Goal: Task Accomplishment & Management: Use online tool/utility

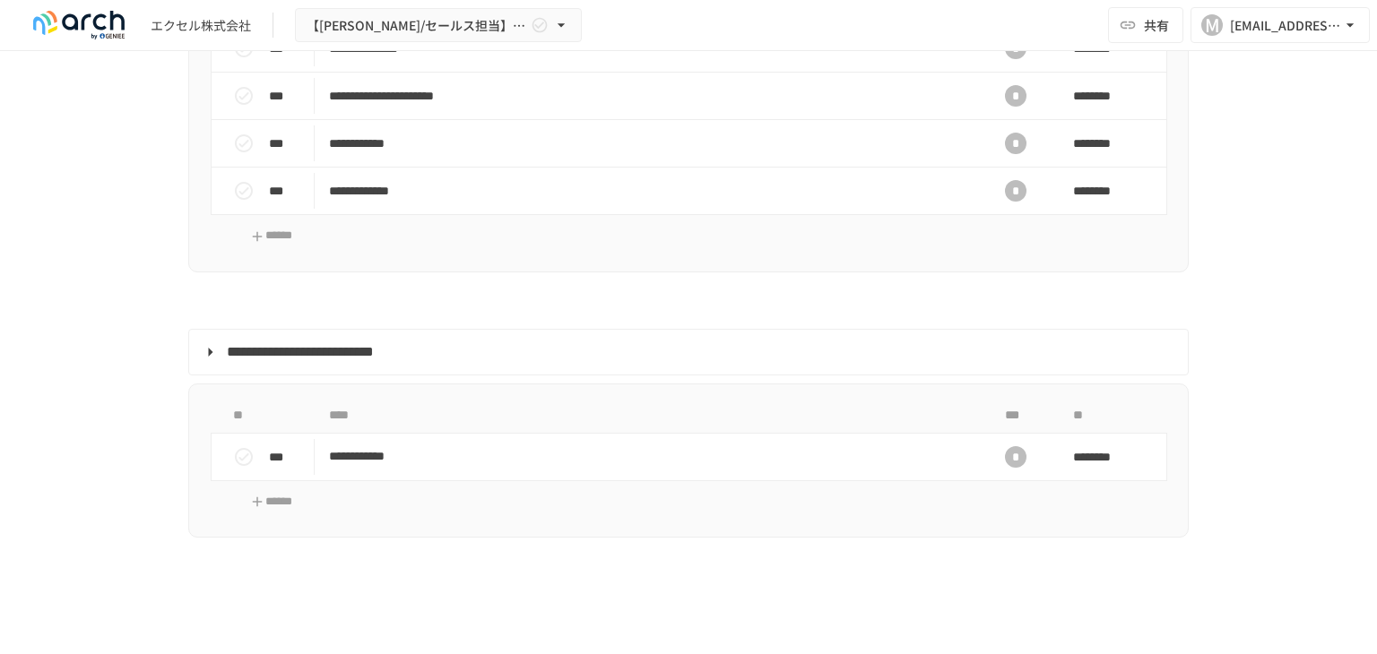
scroll to position [1614, 0]
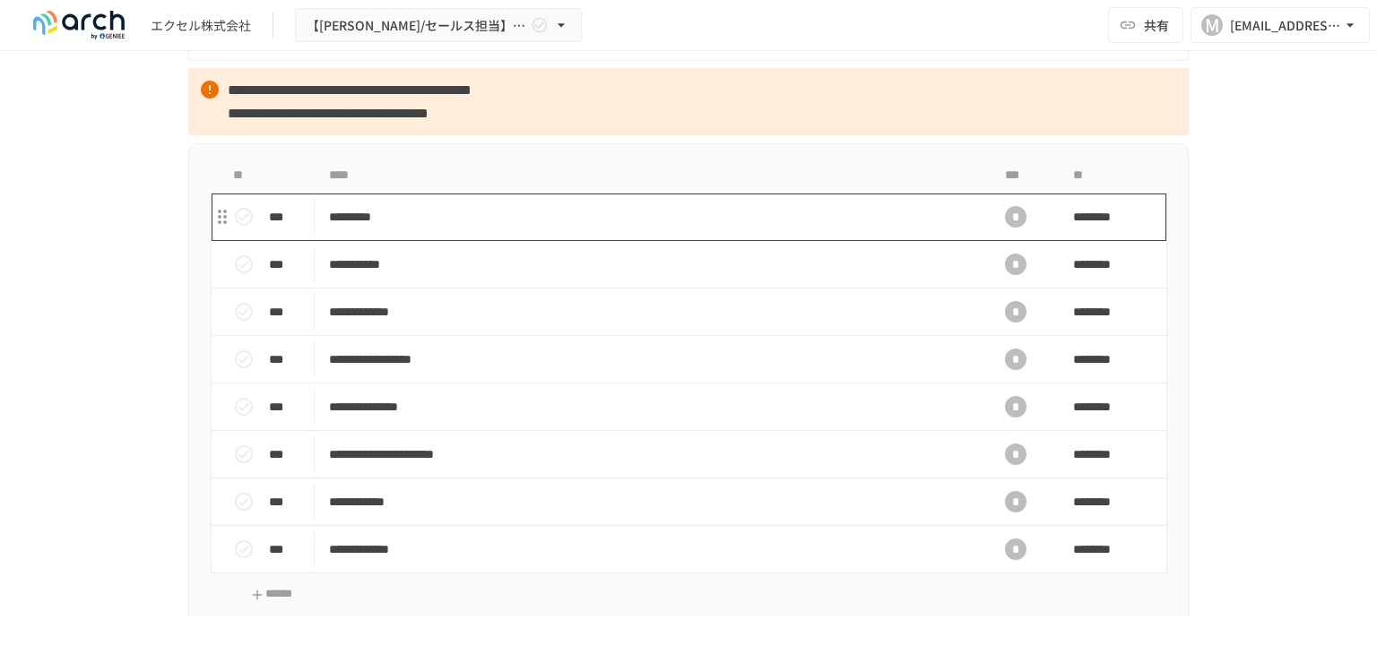
click at [454, 222] on td "*********" at bounding box center [651, 218] width 672 height 48
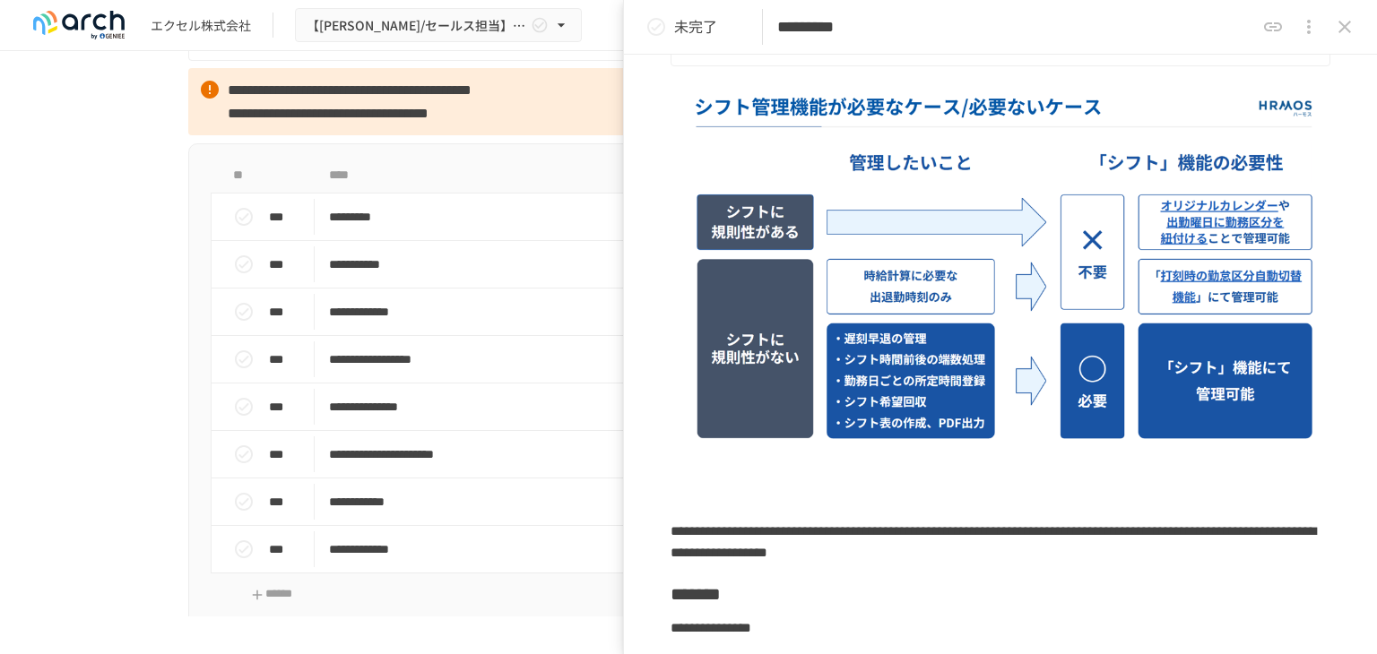
scroll to position [1255, 0]
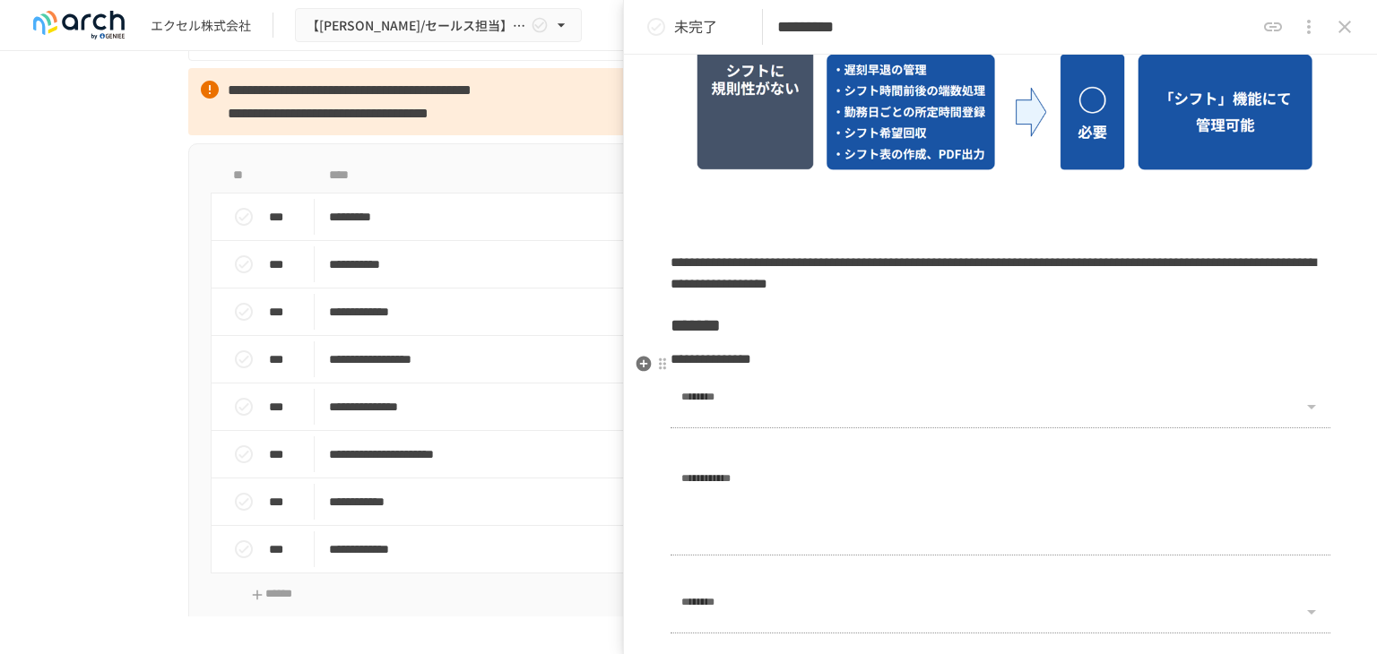
click at [901, 385] on div at bounding box center [1001, 406] width 660 height 43
click at [1300, 394] on div at bounding box center [1310, 406] width 23 height 25
click at [1299, 394] on div at bounding box center [1310, 406] width 23 height 25
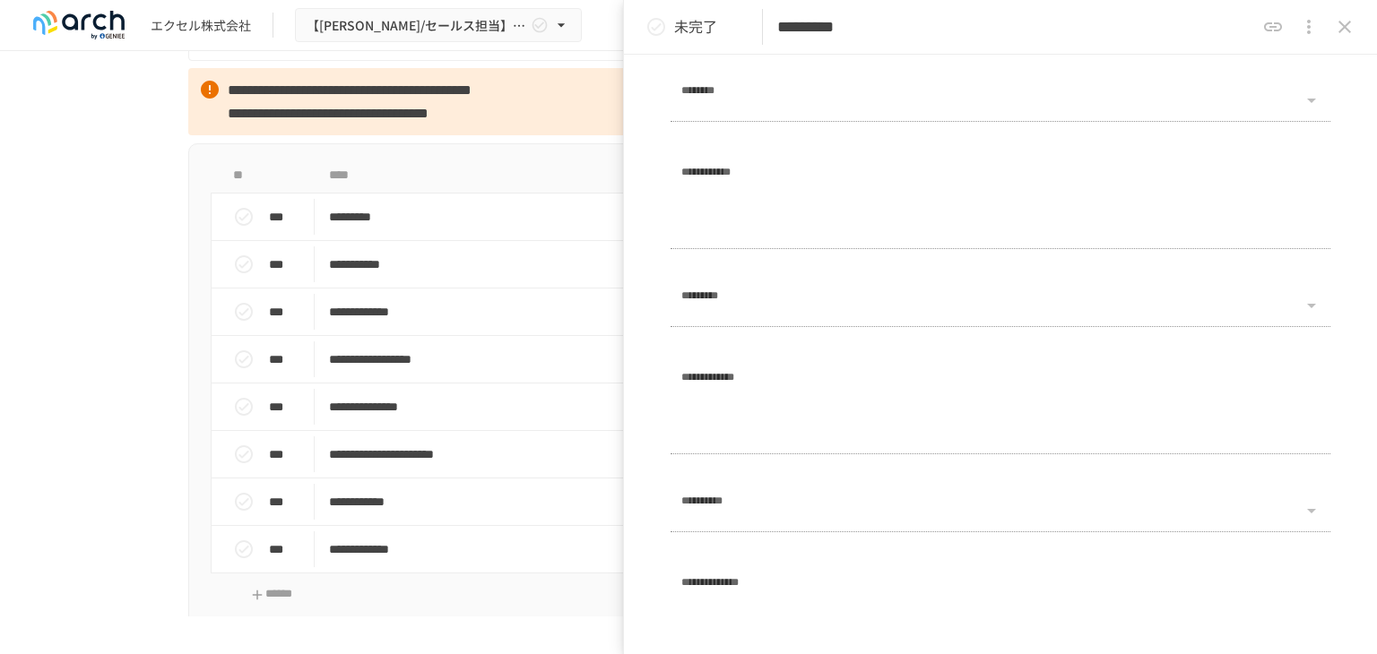
scroll to position [2364, 0]
click at [1352, 27] on icon "close drawer" at bounding box center [1345, 27] width 22 height 22
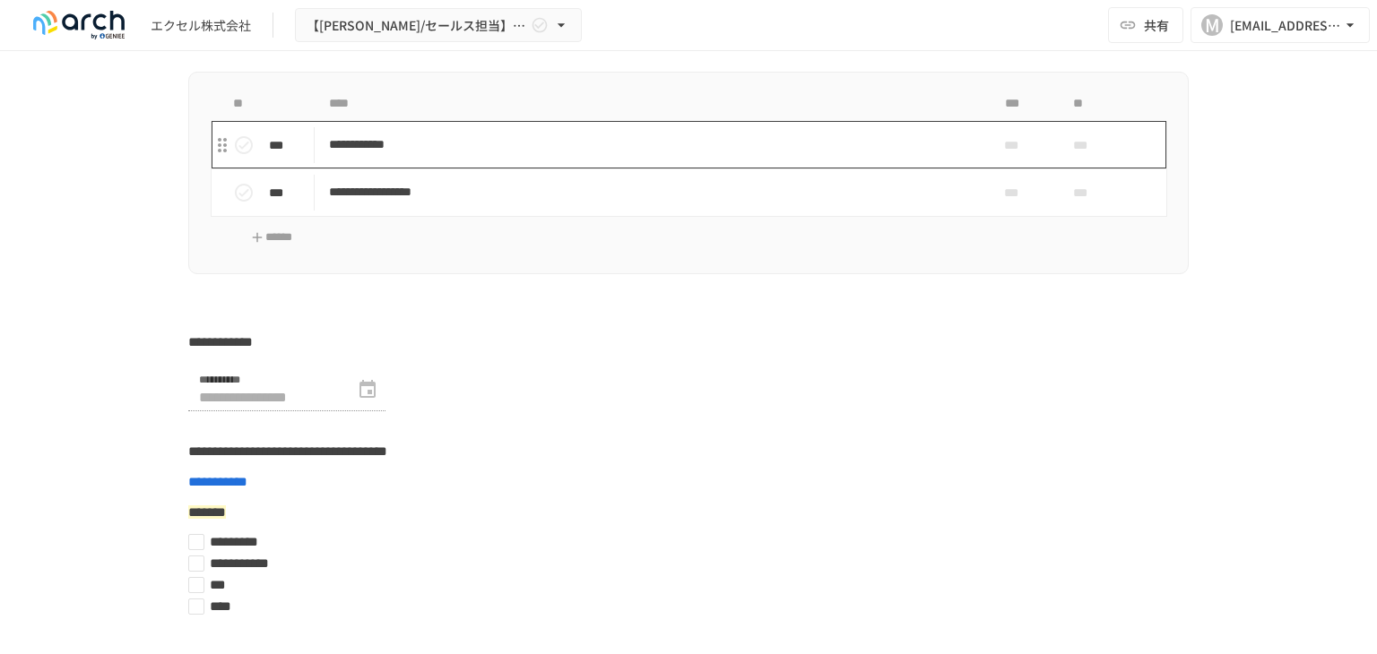
scroll to position [5768, 0]
